Goal: Information Seeking & Learning: Learn about a topic

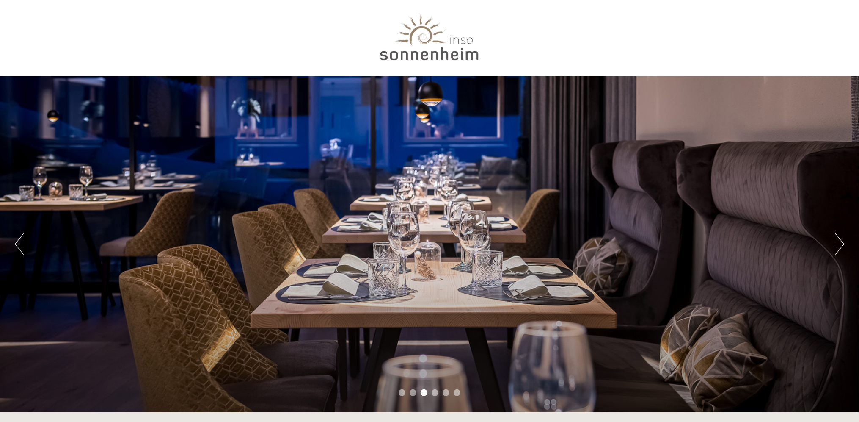
click at [427, 47] on div at bounding box center [430, 38] width 474 height 69
click at [488, 44] on div at bounding box center [430, 38] width 474 height 69
click at [465, 37] on div at bounding box center [430, 38] width 474 height 69
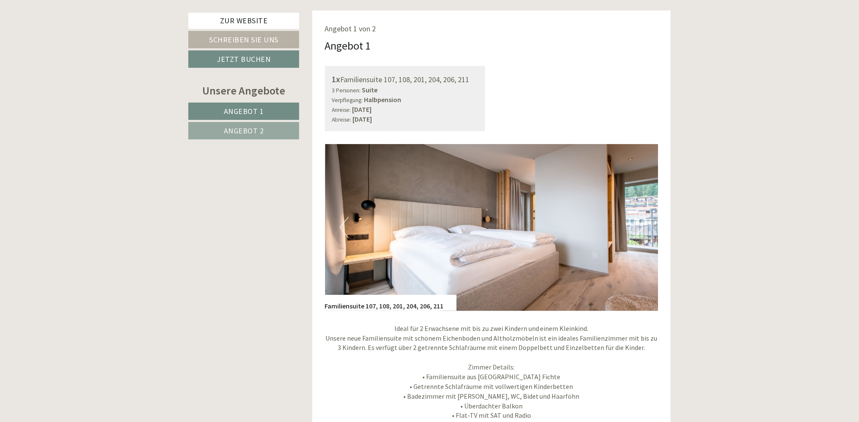
scroll to position [592, 0]
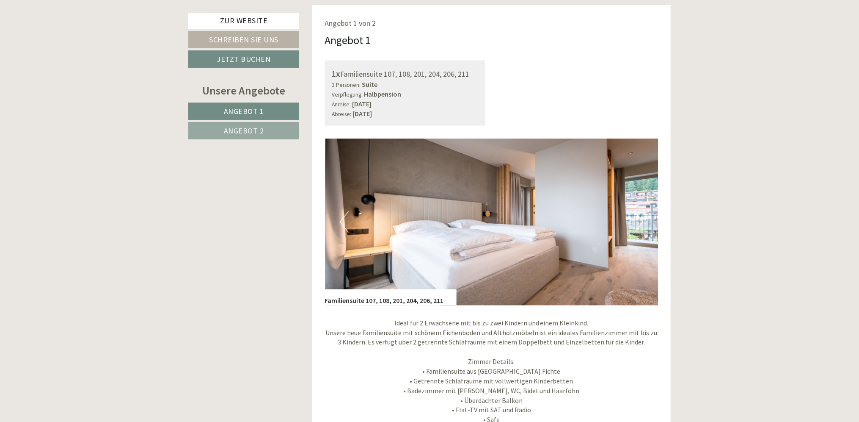
click at [639, 224] on button "Next" at bounding box center [638, 221] width 9 height 21
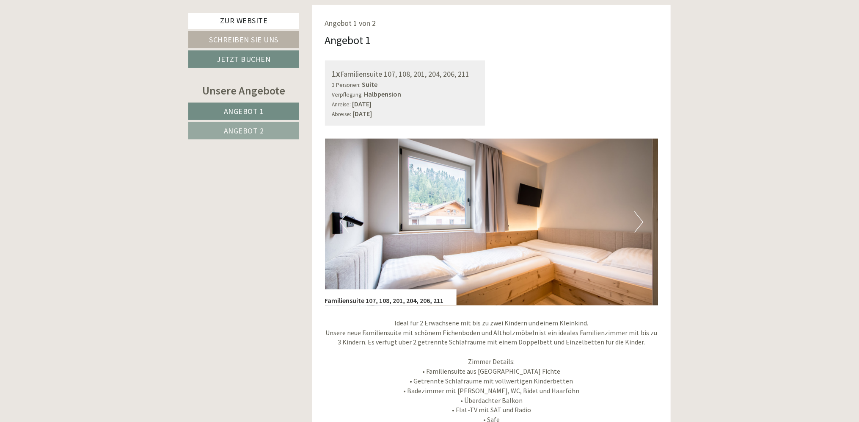
click at [639, 224] on button "Next" at bounding box center [638, 221] width 9 height 21
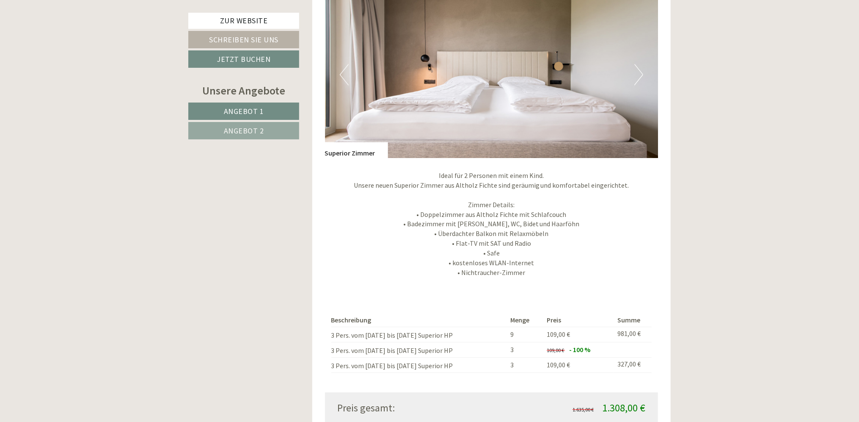
scroll to position [1227, 0]
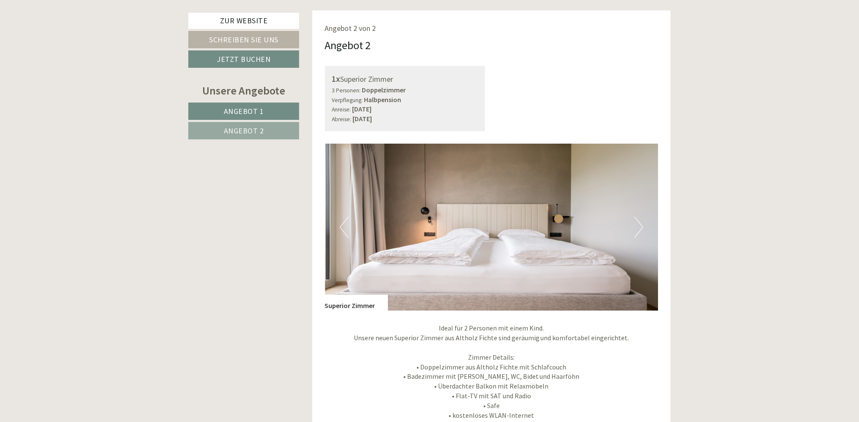
click at [636, 228] on button "Next" at bounding box center [638, 226] width 9 height 21
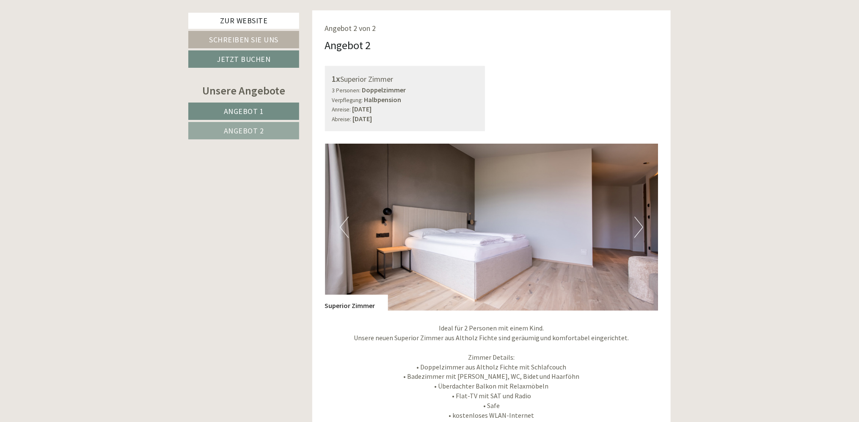
click at [636, 228] on button "Next" at bounding box center [638, 226] width 9 height 21
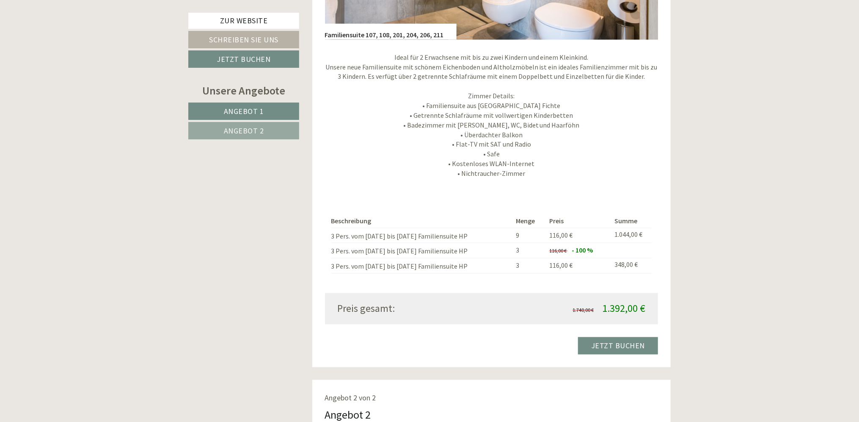
scroll to position [719, 0]
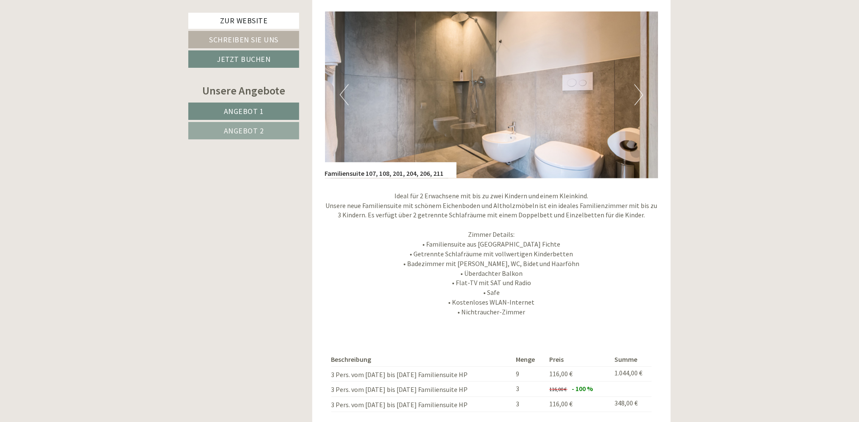
click at [636, 94] on button "Next" at bounding box center [638, 94] width 9 height 21
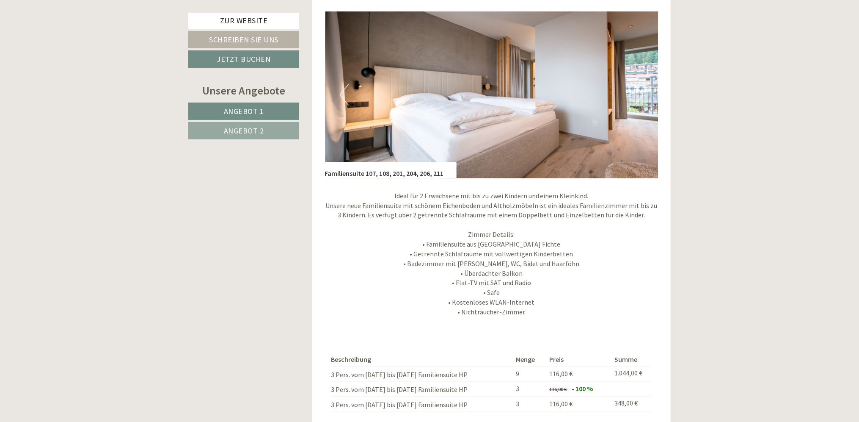
click at [636, 94] on button "Next" at bounding box center [638, 94] width 9 height 21
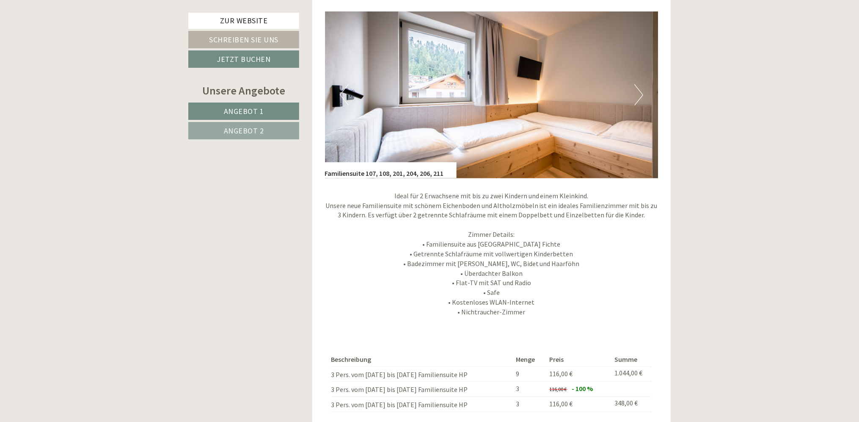
click at [636, 94] on button "Next" at bounding box center [638, 94] width 9 height 21
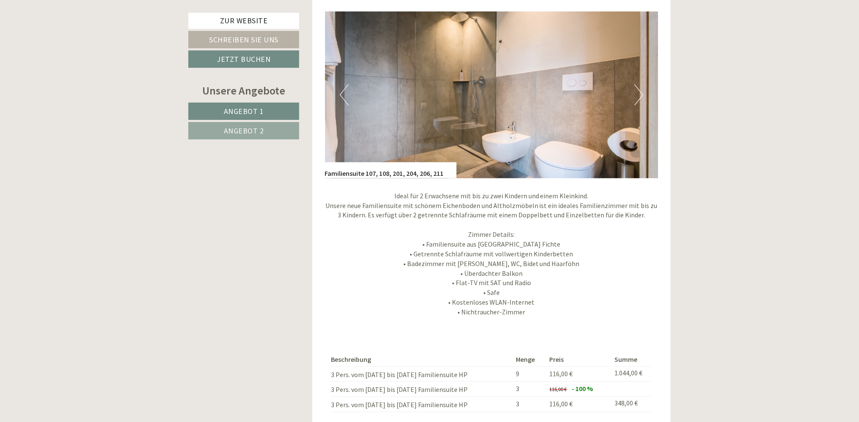
click at [636, 94] on button "Next" at bounding box center [638, 94] width 9 height 21
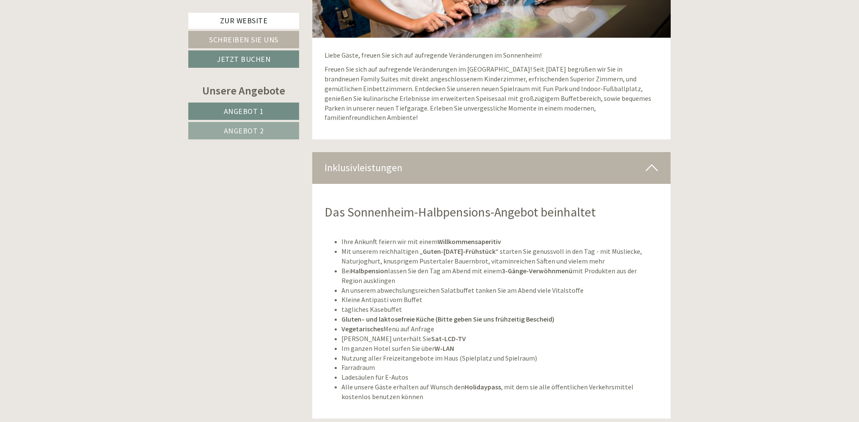
scroll to position [2158, 0]
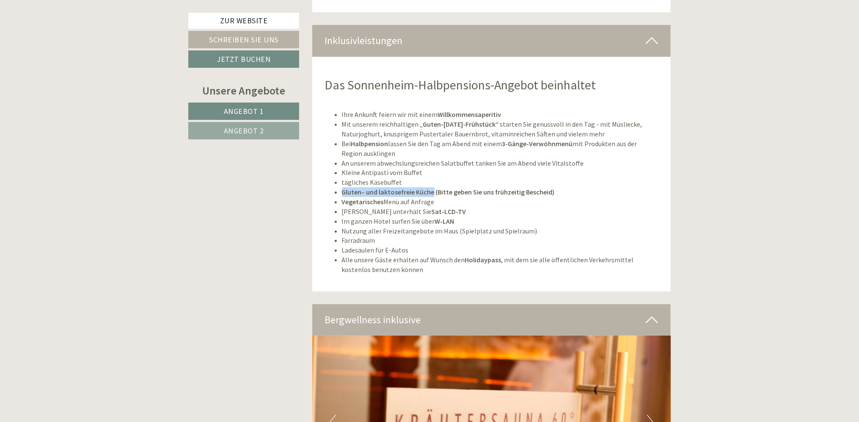
drag, startPoint x: 342, startPoint y: 181, endPoint x: 431, endPoint y: 184, distance: 88.9
click at [431, 187] on strong "Gluten– und laktosefreie Küche (Bitte geben Sie uns frühzeitig Bescheid)" at bounding box center [448, 191] width 213 height 8
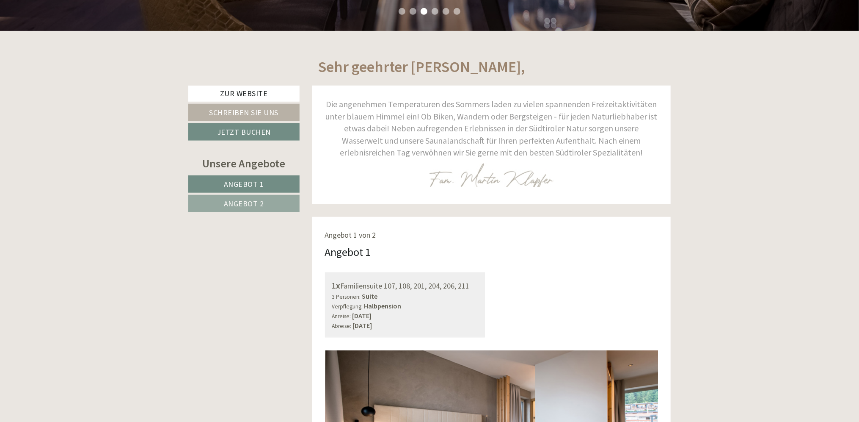
scroll to position [0, 0]
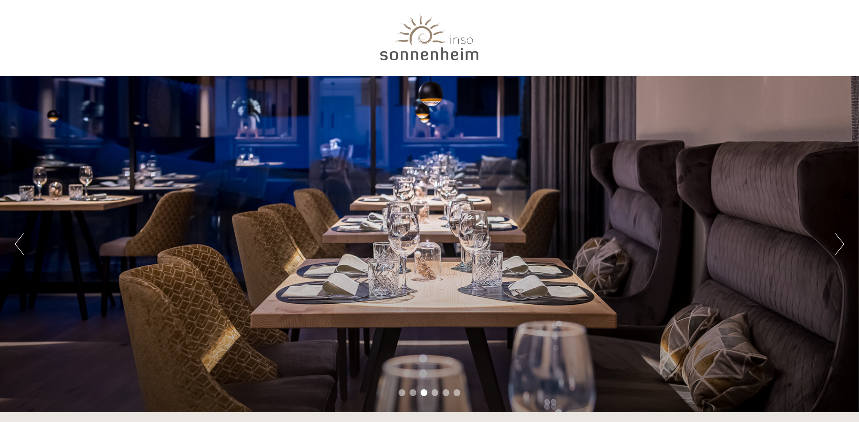
click at [441, 53] on div at bounding box center [430, 38] width 474 height 69
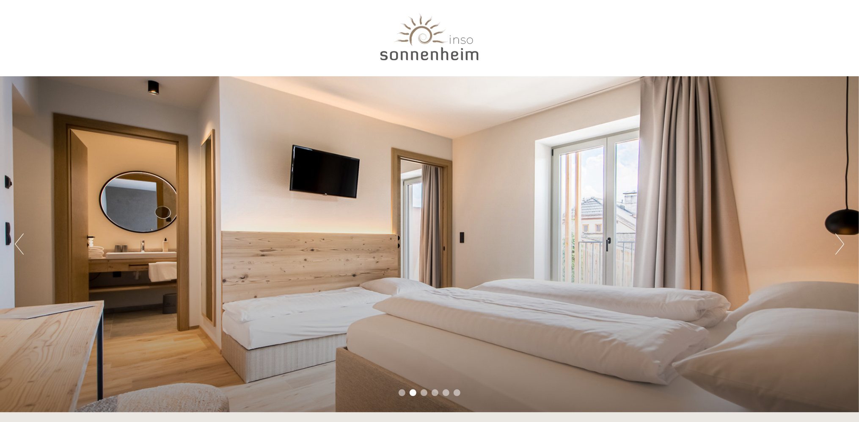
click at [842, 248] on button "Next" at bounding box center [839, 243] width 9 height 21
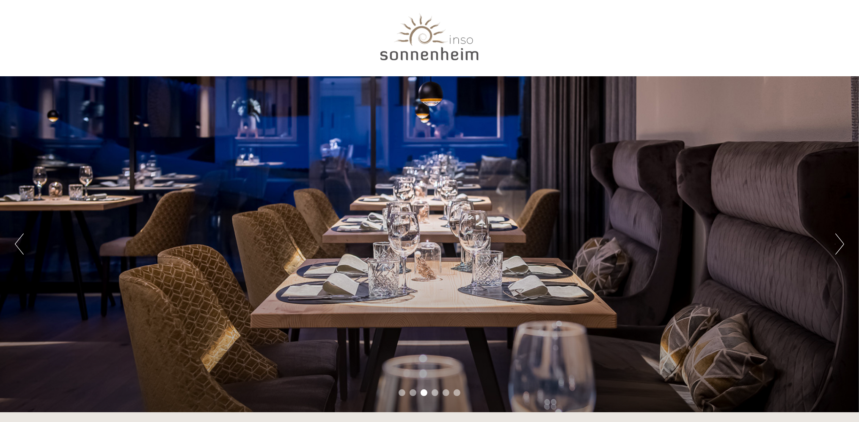
click at [842, 249] on button "Next" at bounding box center [839, 243] width 9 height 21
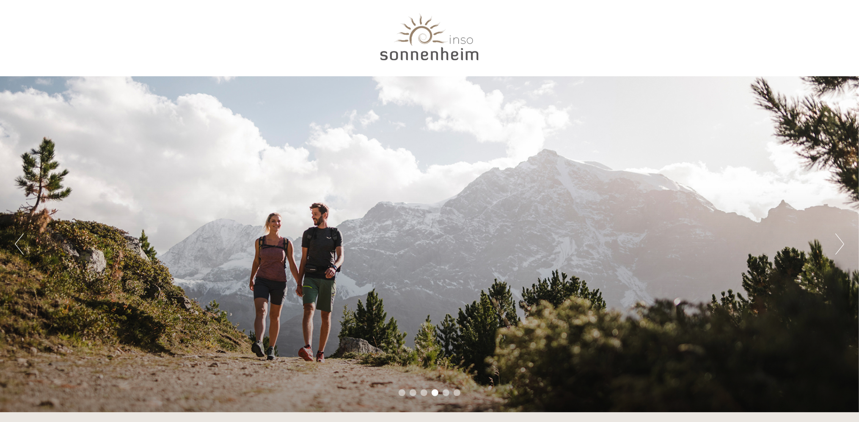
click at [842, 249] on button "Next" at bounding box center [839, 243] width 9 height 21
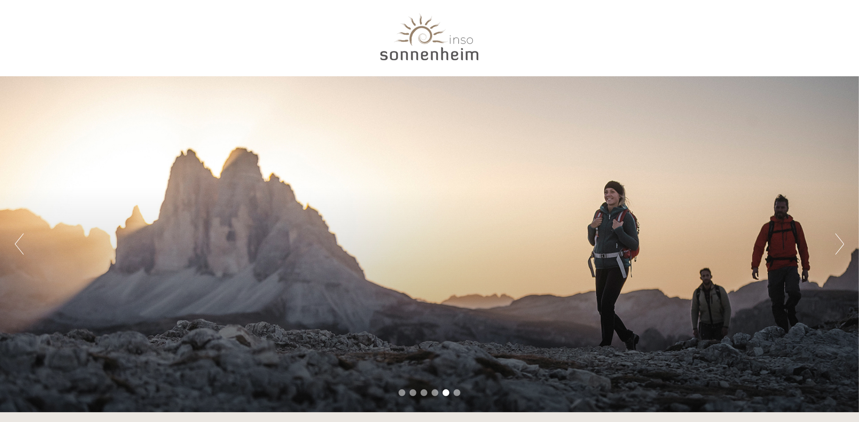
click at [842, 249] on button "Next" at bounding box center [839, 243] width 9 height 21
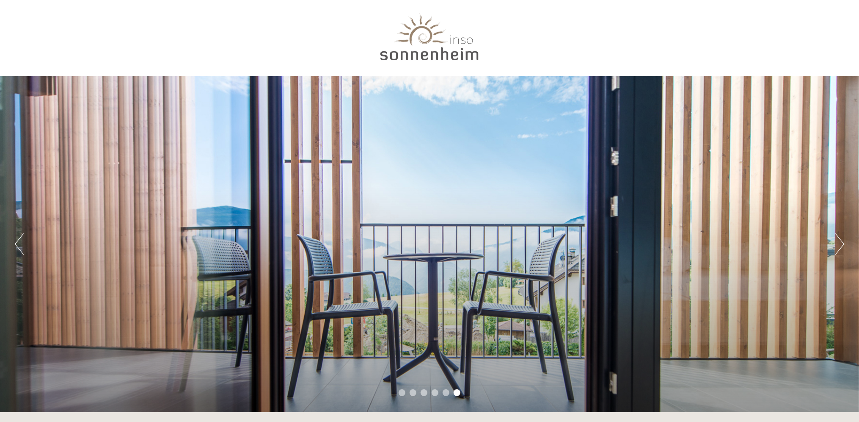
click at [842, 249] on button "Next" at bounding box center [839, 243] width 9 height 21
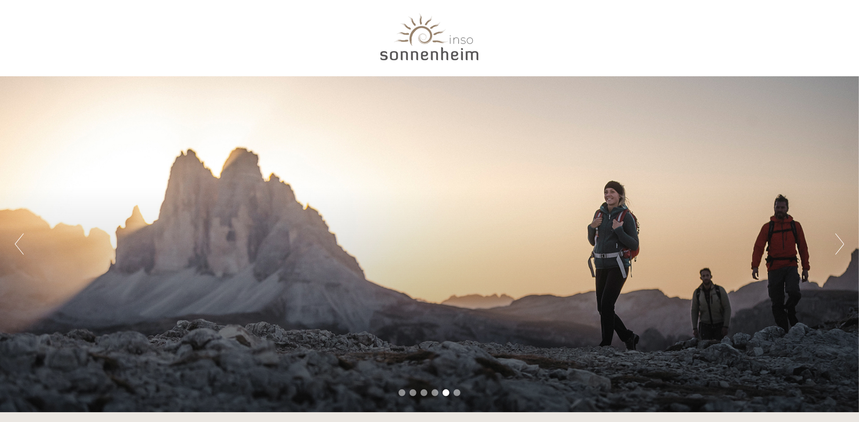
click at [838, 252] on button "Next" at bounding box center [839, 243] width 9 height 21
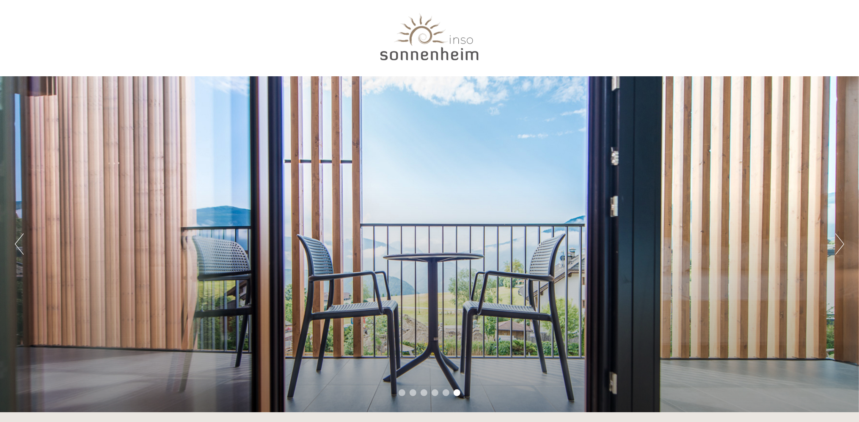
click at [838, 252] on button "Next" at bounding box center [839, 243] width 9 height 21
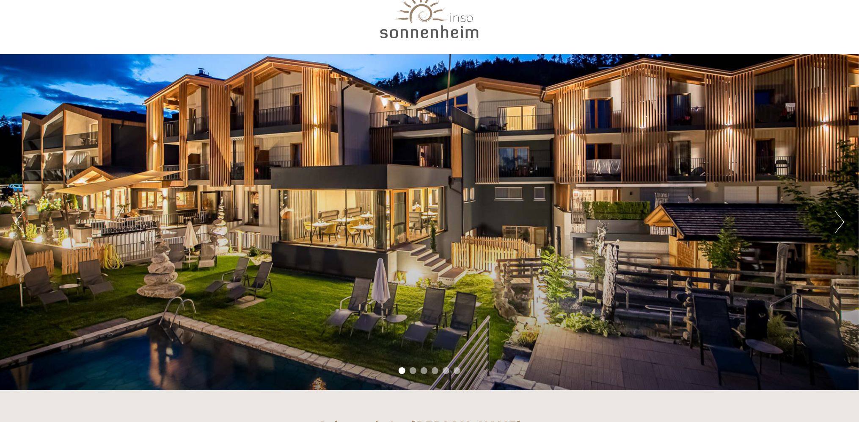
scroll to position [42, 0]
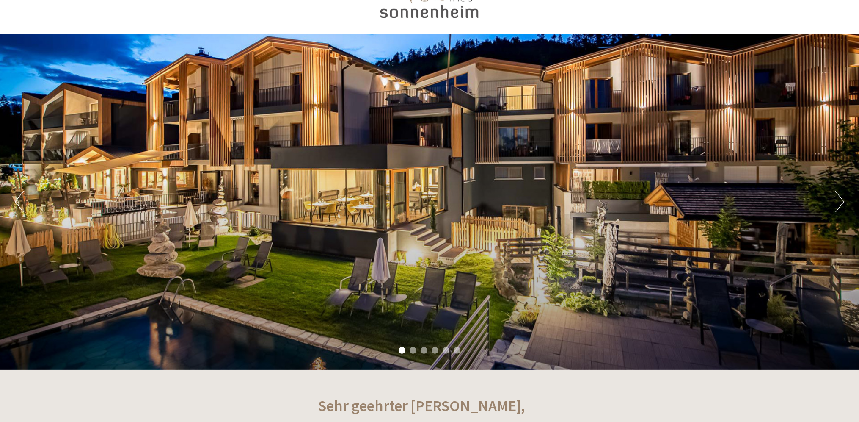
click at [833, 202] on div "Previous Next 1 2 3 4 5 6" at bounding box center [429, 202] width 859 height 336
click at [838, 203] on button "Next" at bounding box center [839, 201] width 9 height 21
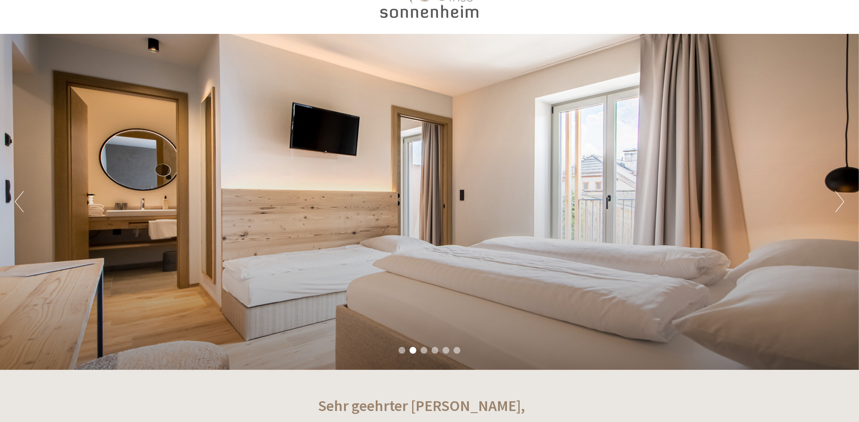
click at [836, 206] on button "Next" at bounding box center [839, 201] width 9 height 21
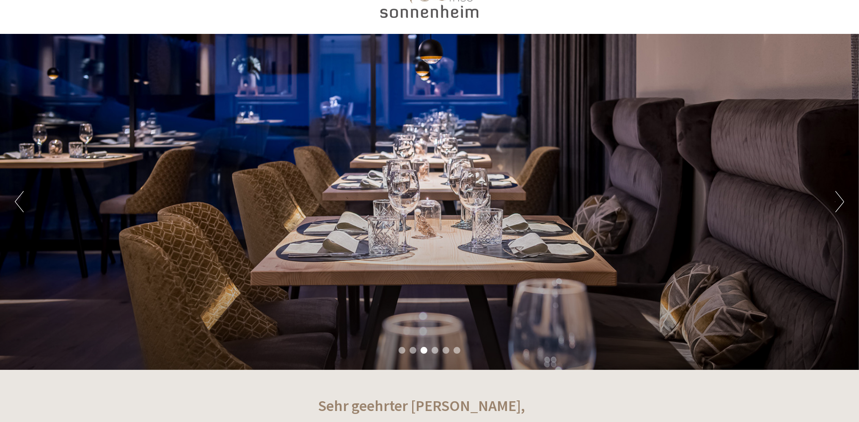
click at [836, 206] on button "Next" at bounding box center [839, 201] width 9 height 21
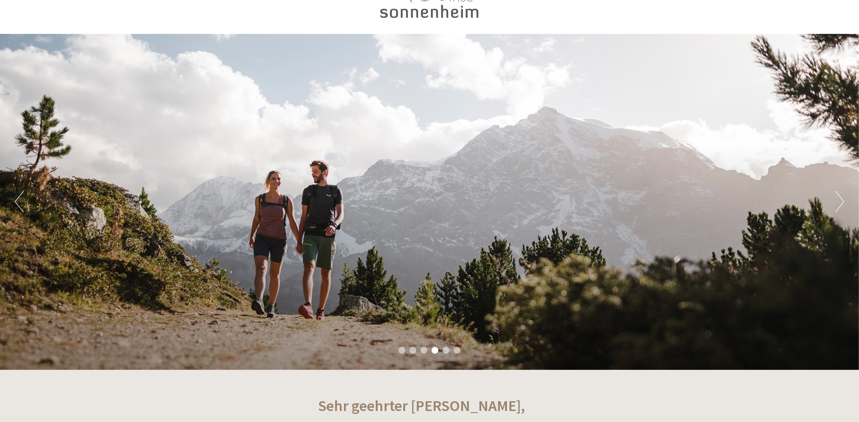
click at [836, 206] on button "Next" at bounding box center [839, 201] width 9 height 21
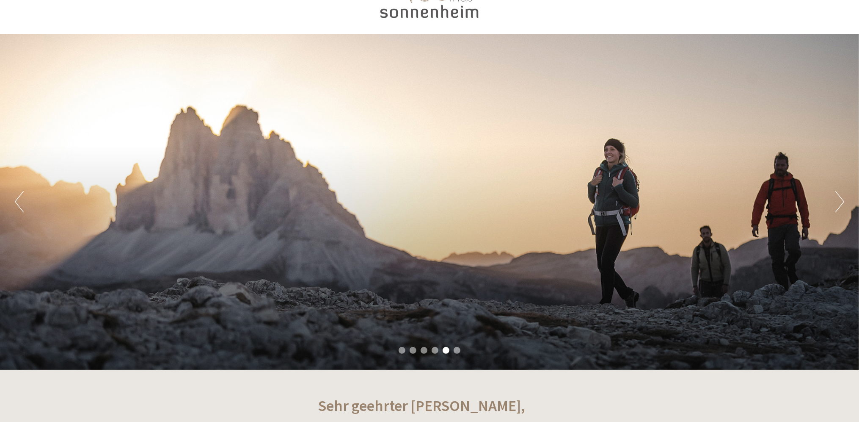
click at [836, 206] on button "Next" at bounding box center [839, 201] width 9 height 21
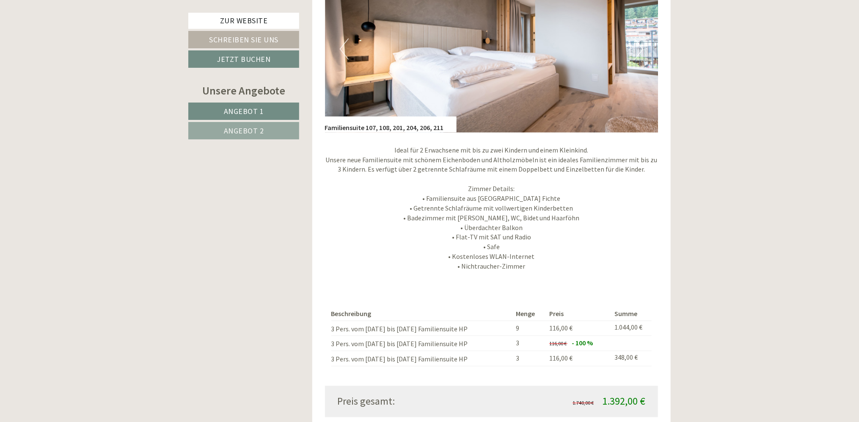
scroll to position [508, 0]
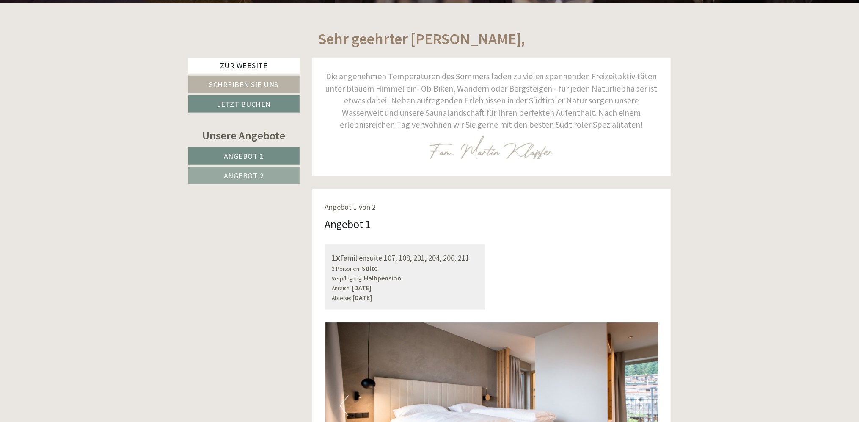
scroll to position [423, 0]
